Goal: Task Accomplishment & Management: Manage account settings

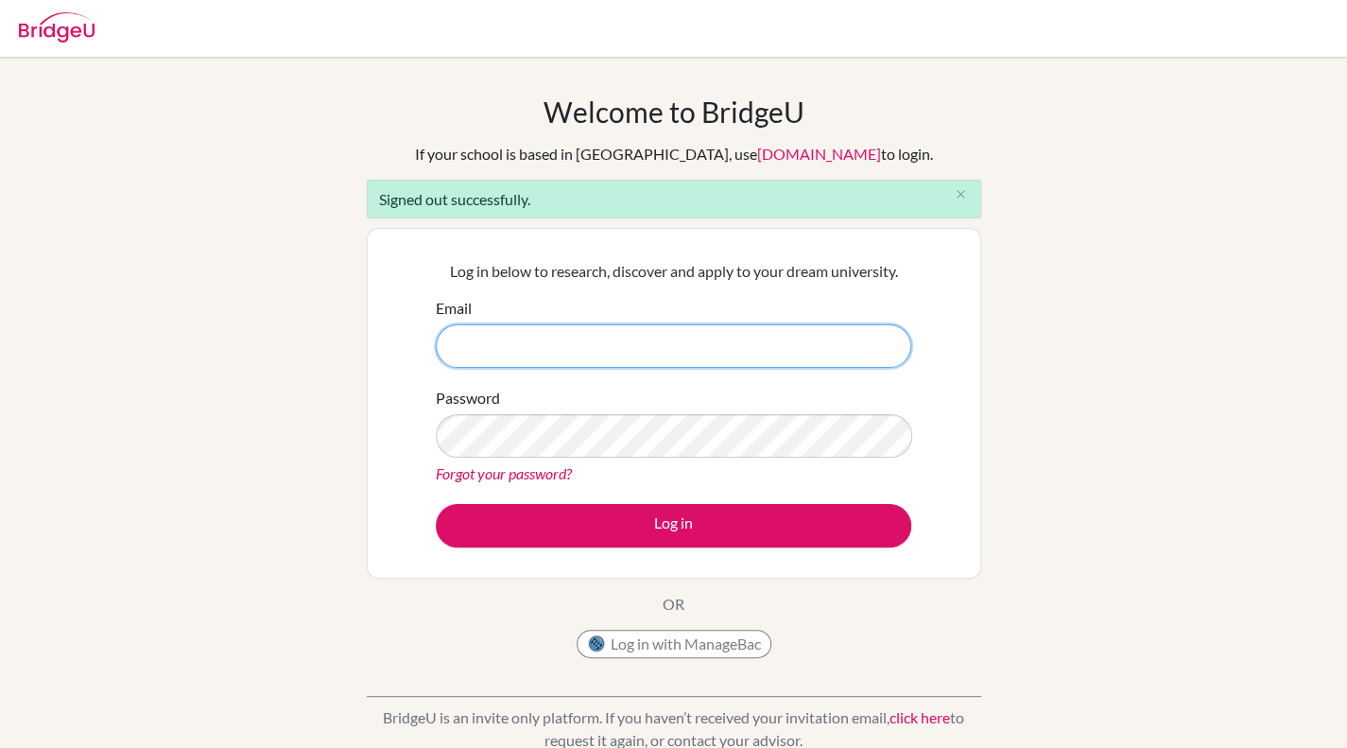
type input "[EMAIL_ADDRESS][DOMAIN_NAME]"
click at [365, 392] on div "Welcome to [GEOGRAPHIC_DATA] If your school is based in [GEOGRAPHIC_DATA], use …" at bounding box center [673, 428] width 1347 height 667
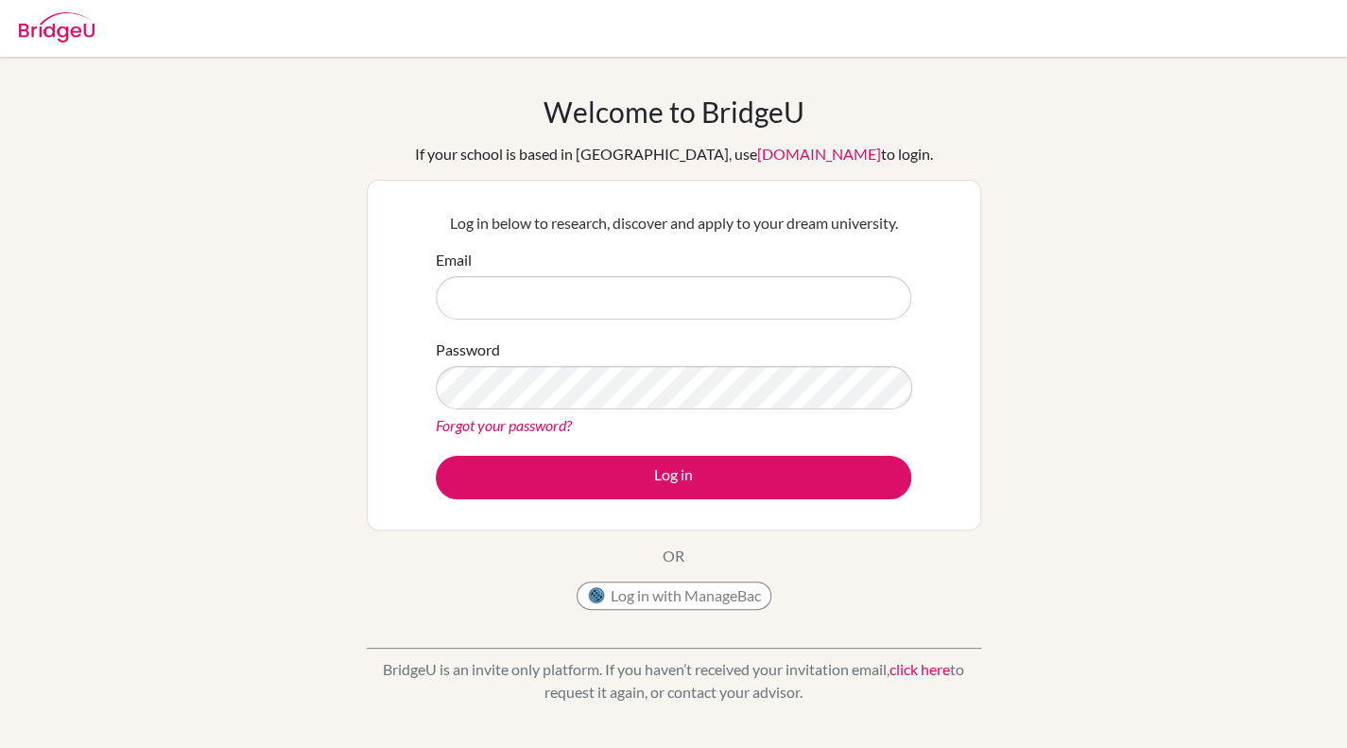
drag, startPoint x: 662, startPoint y: 288, endPoint x: 657, endPoint y: 316, distance: 27.8
click at [662, 288] on input "Email" at bounding box center [674, 297] width 476 height 43
type input "[EMAIL_ADDRESS][DOMAIN_NAME]"
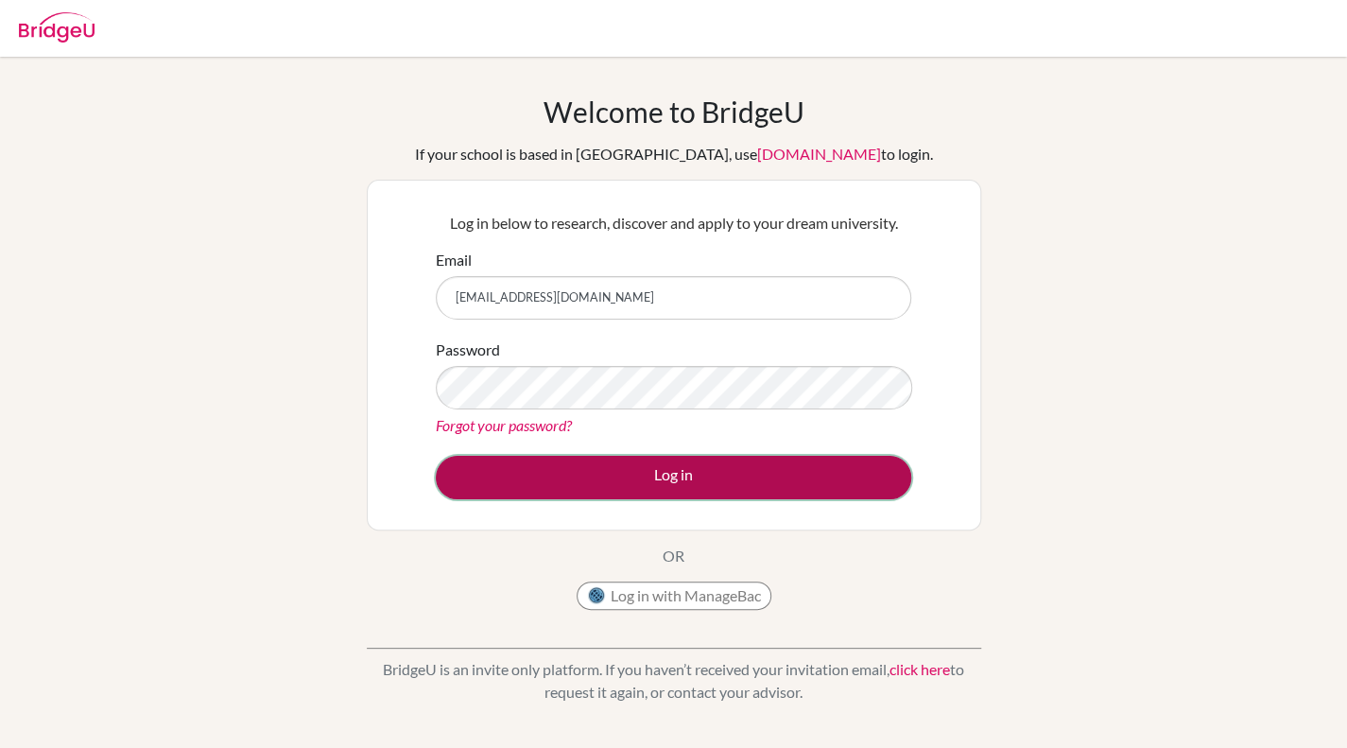
click at [661, 473] on button "Log in" at bounding box center [674, 477] width 476 height 43
